Goal: Information Seeking & Learning: Find specific fact

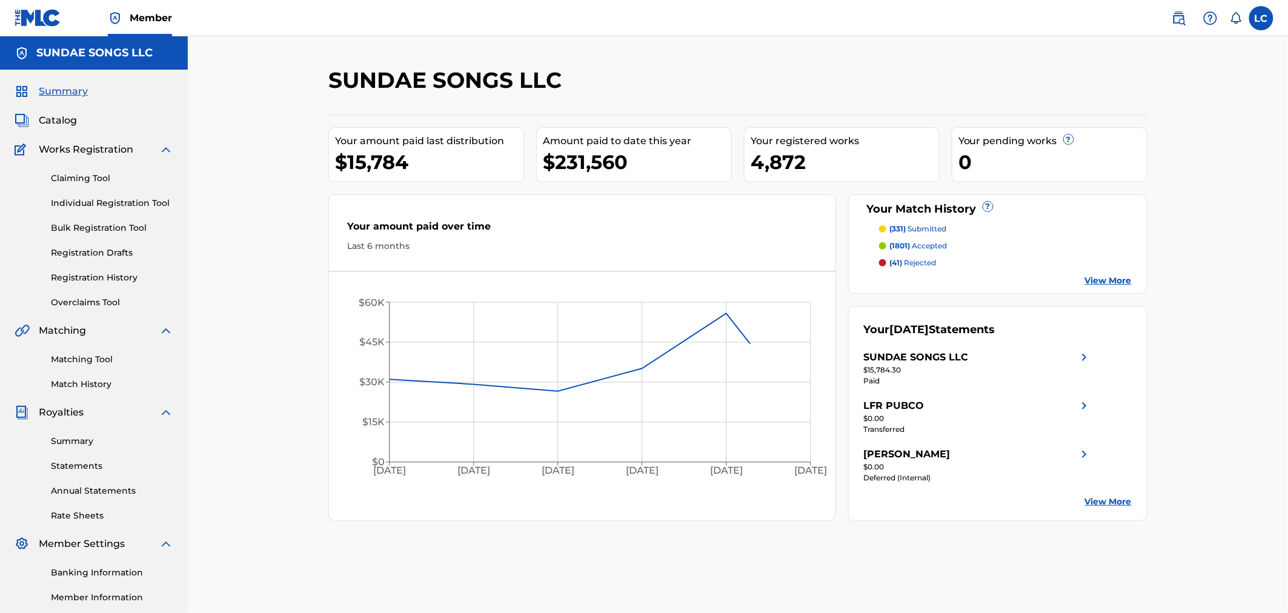
click at [1184, 13] on img at bounding box center [1179, 18] width 15 height 15
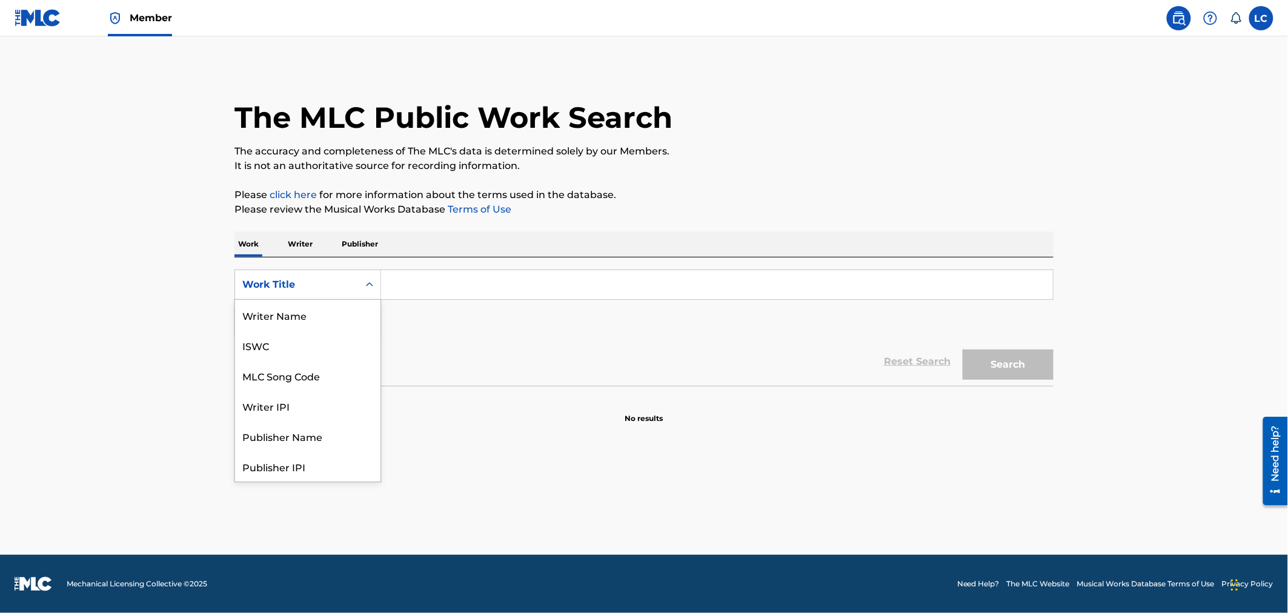
click at [316, 291] on div "Work Title" at bounding box center [296, 285] width 109 height 15
click at [142, 25] on span "Member" at bounding box center [151, 18] width 42 height 14
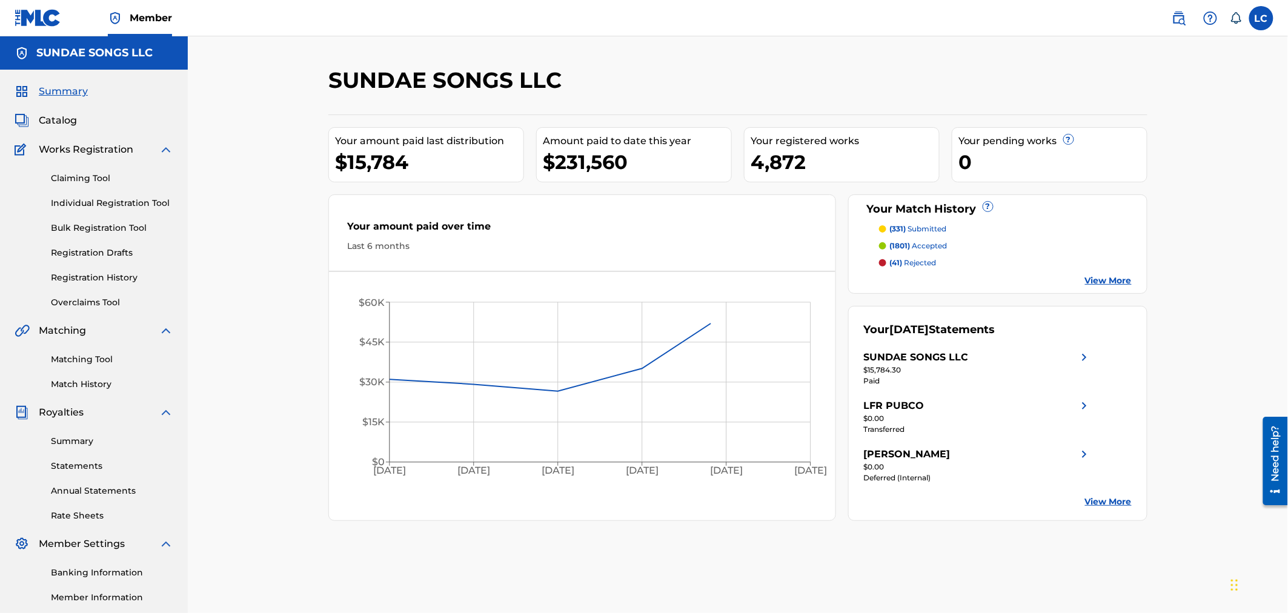
drag, startPoint x: 62, startPoint y: 121, endPoint x: 295, endPoint y: 136, distance: 233.8
click at [63, 121] on span "Catalog" at bounding box center [58, 120] width 38 height 15
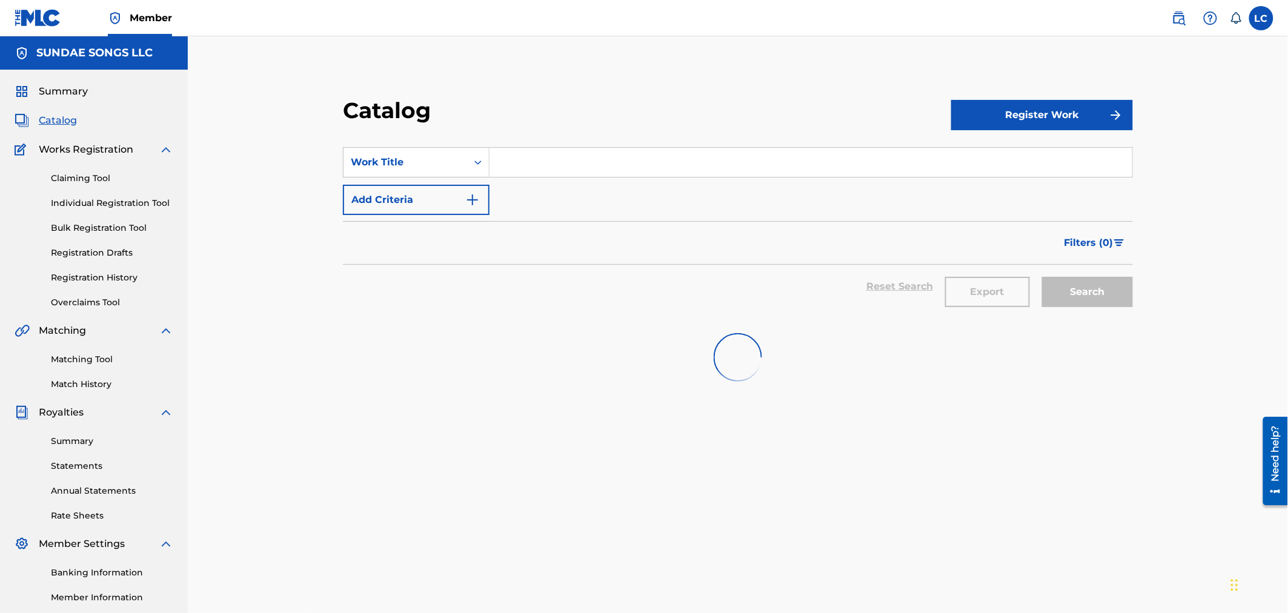
click at [533, 158] on input "Search Form" at bounding box center [811, 162] width 643 height 29
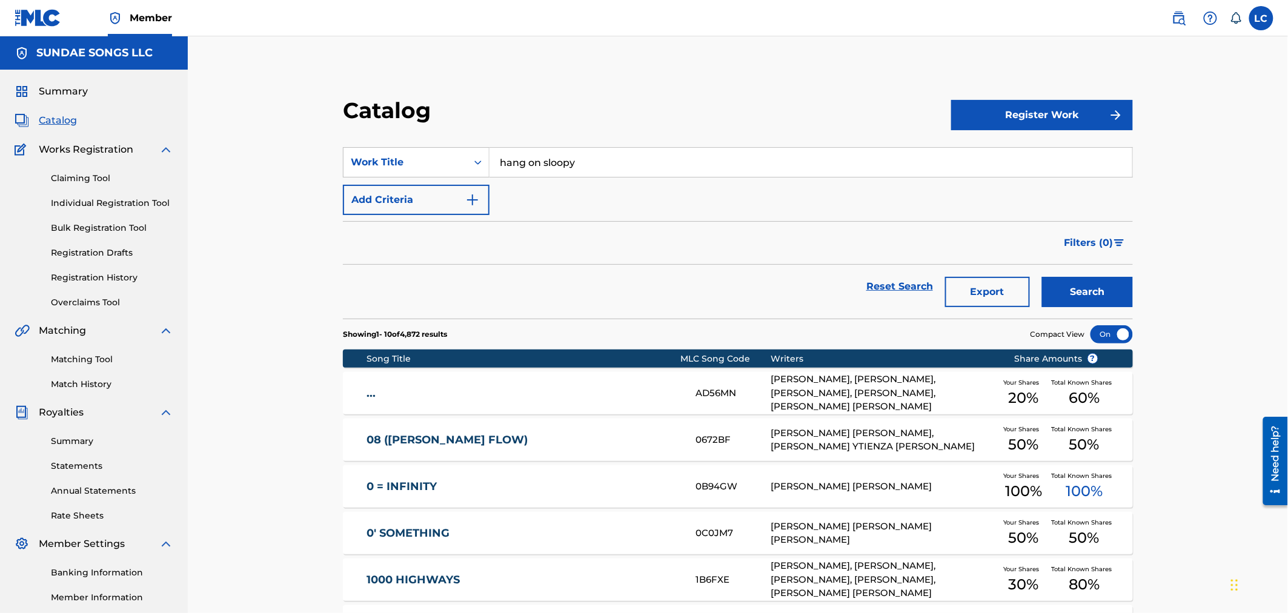
type input "hang on sloopy"
click at [1107, 293] on button "Search" at bounding box center [1087, 292] width 91 height 30
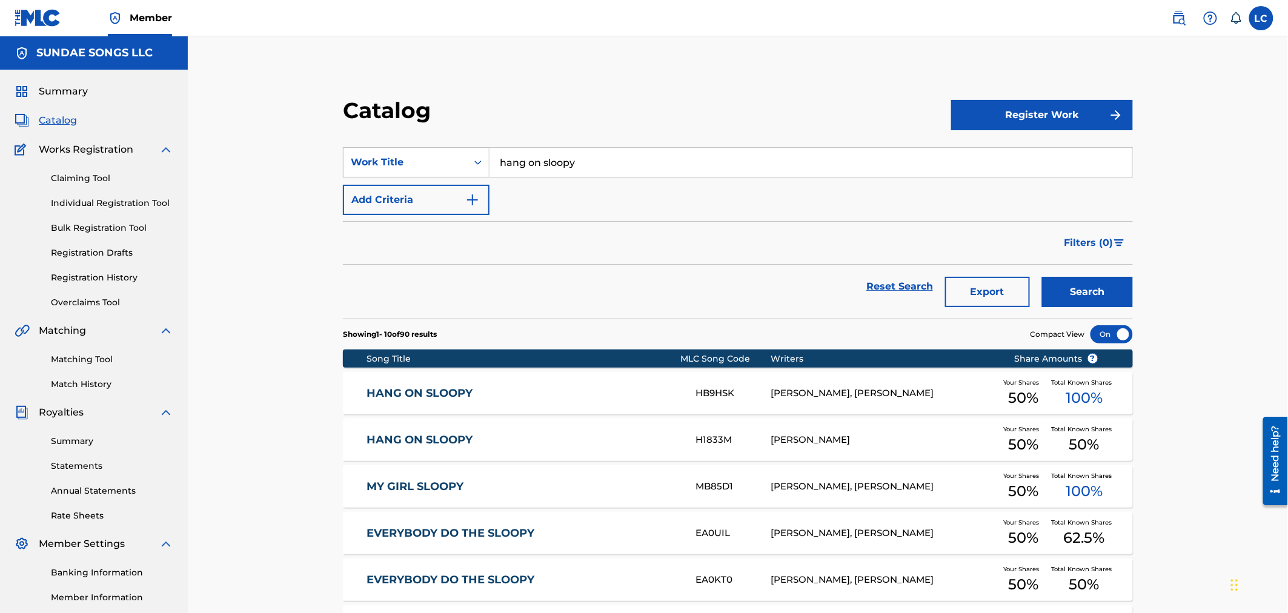
click at [591, 384] on div "HANG ON SLOOPY HB9HSK [PERSON_NAME], [PERSON_NAME] Your Shares 50 % Total Known…" at bounding box center [738, 393] width 790 height 42
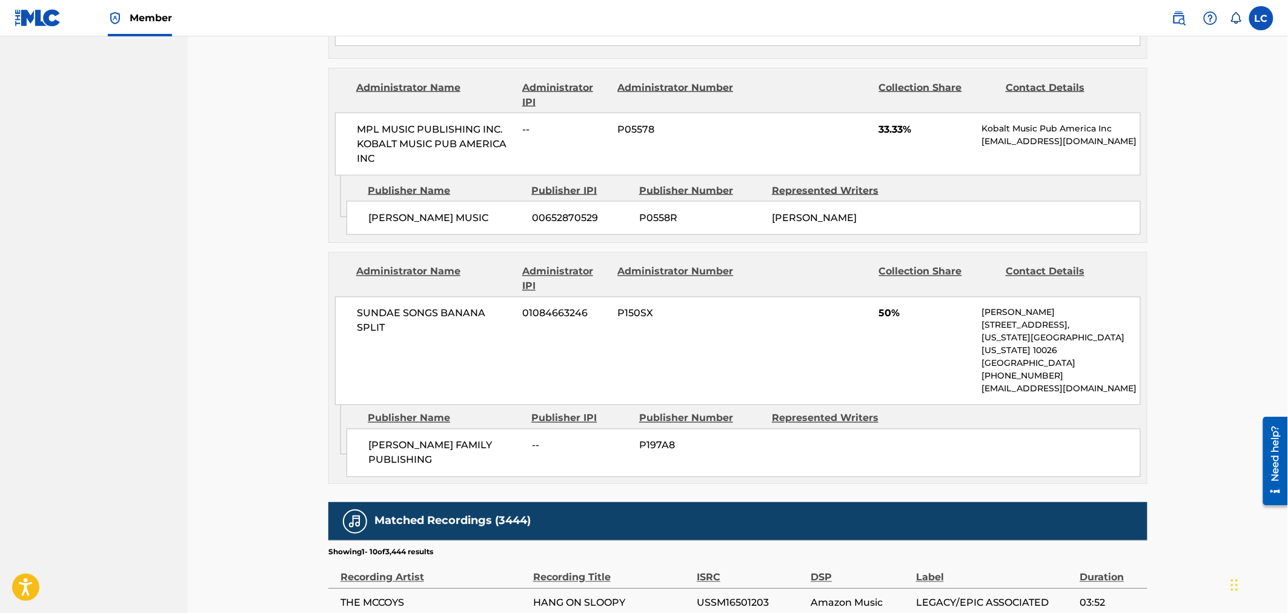
scroll to position [744, 0]
